Goal: Information Seeking & Learning: Learn about a topic

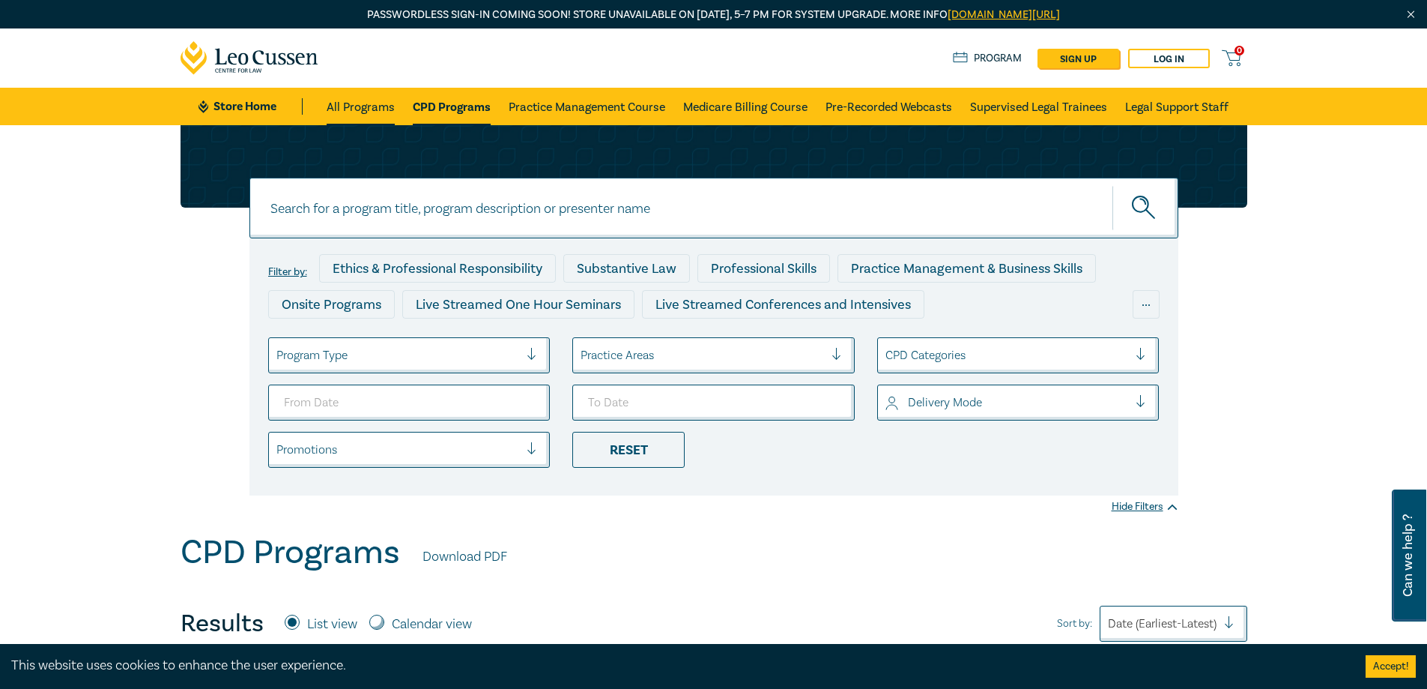
click at [339, 107] on link "All Programs" at bounding box center [361, 106] width 68 height 37
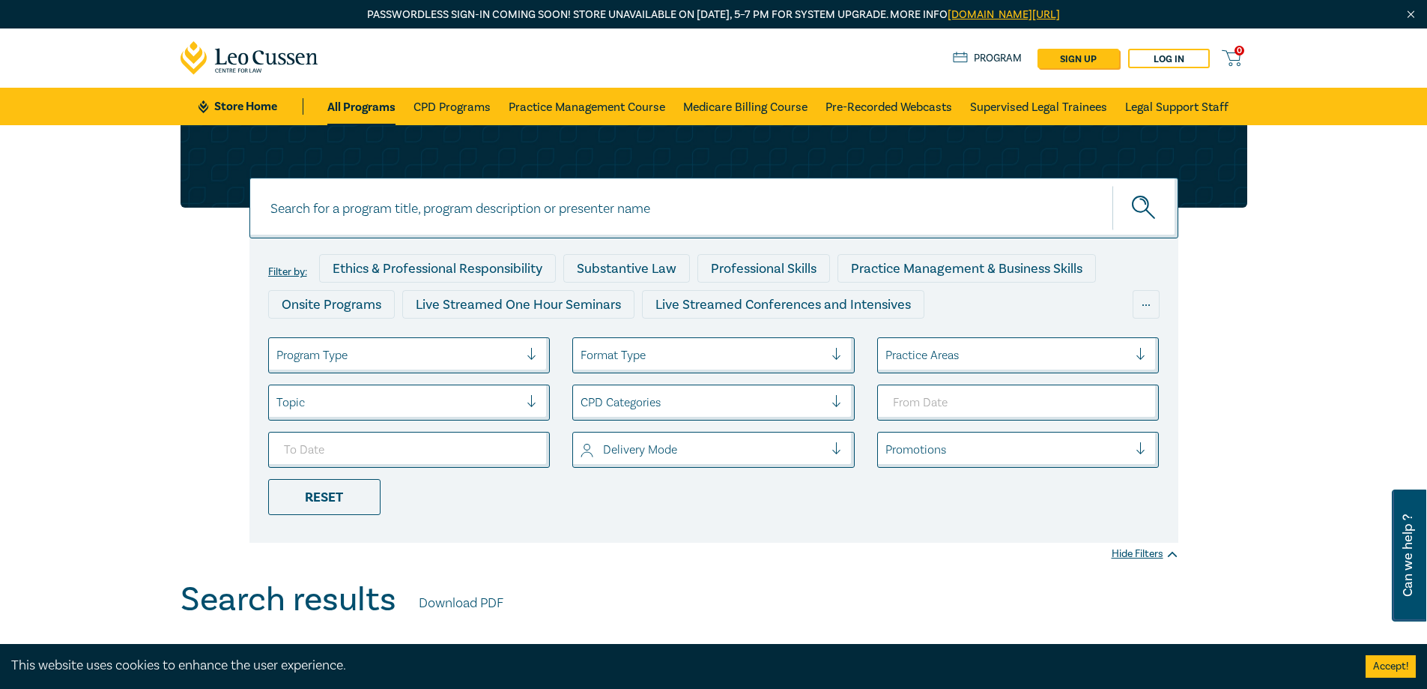
click at [345, 214] on input at bounding box center [713, 208] width 929 height 61
paste input "Ethical Compliance Training"
type input "Ethical Compliance"
click at [1146, 214] on icon "submit" at bounding box center [1145, 209] width 26 height 26
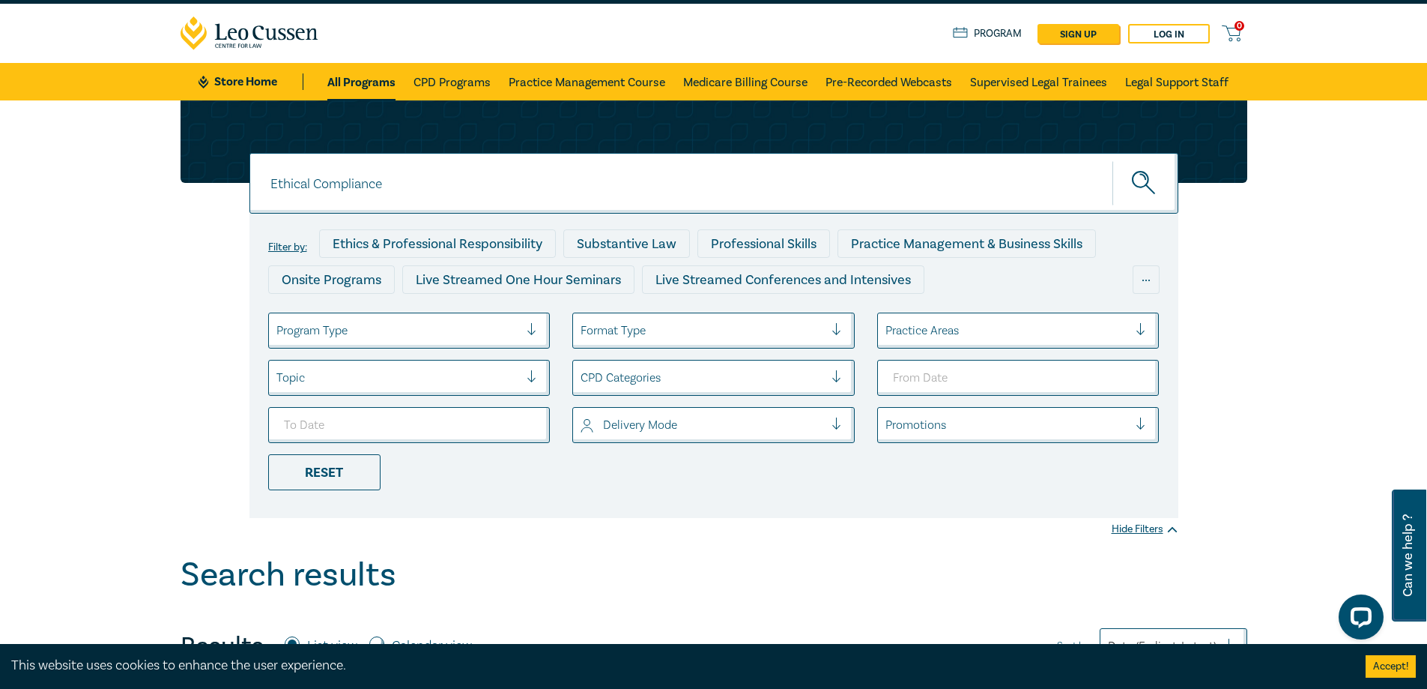
scroll to position [13, 0]
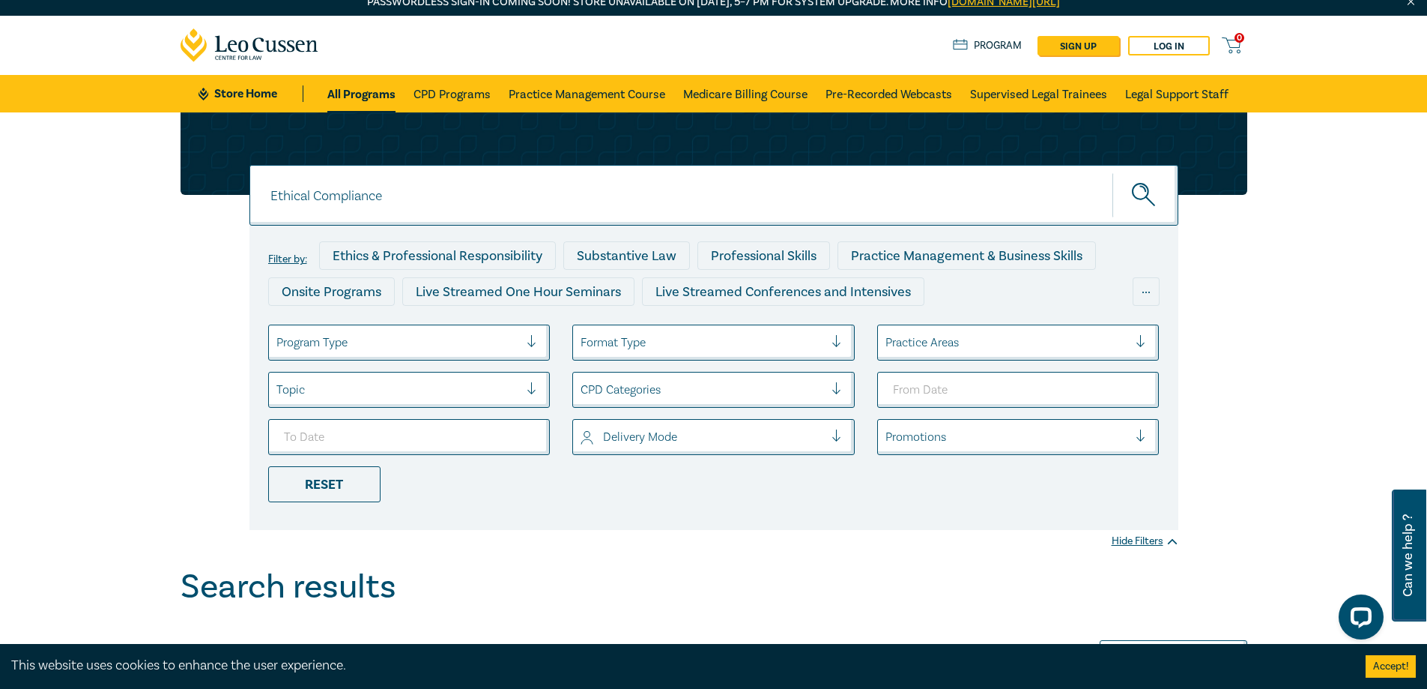
click at [318, 194] on input "Ethical Compliance" at bounding box center [713, 195] width 929 height 61
click at [408, 194] on input "Ethical Compliance" at bounding box center [713, 195] width 929 height 61
